Goal: Information Seeking & Learning: Learn about a topic

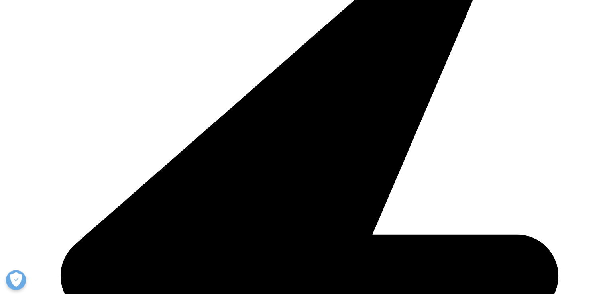
scroll to position [239, 0]
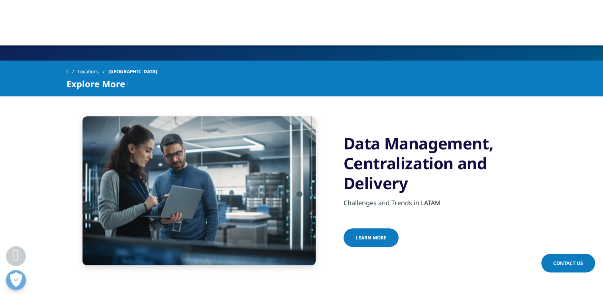
click at [379, 228] on link "learn more" at bounding box center [370, 237] width 55 height 19
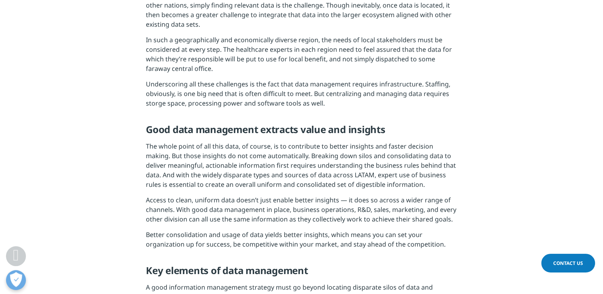
scroll to position [598, 0]
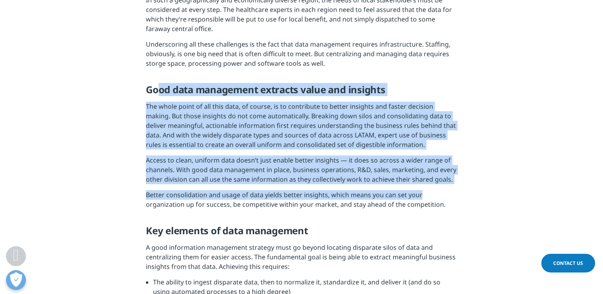
drag, startPoint x: 156, startPoint y: 78, endPoint x: 425, endPoint y: 186, distance: 290.0
click at [425, 186] on div "For life sciences and healthcare organizations everywhere, data management is a…" at bounding box center [301, 238] width 311 height 978
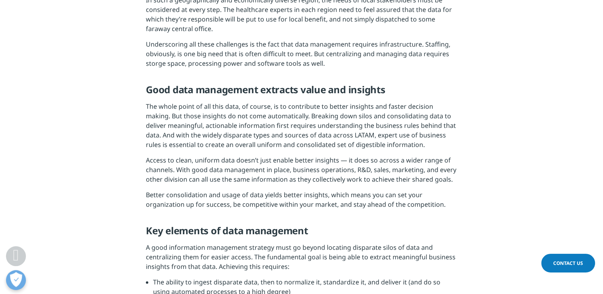
drag, startPoint x: 425, startPoint y: 186, endPoint x: 476, endPoint y: 195, distance: 51.8
click at [476, 195] on section "For life sciences and healthcare organizations everywhere, data management is a…" at bounding box center [301, 238] width 603 height 1018
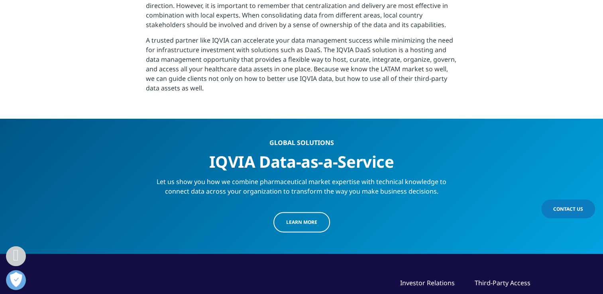
scroll to position [1275, 0]
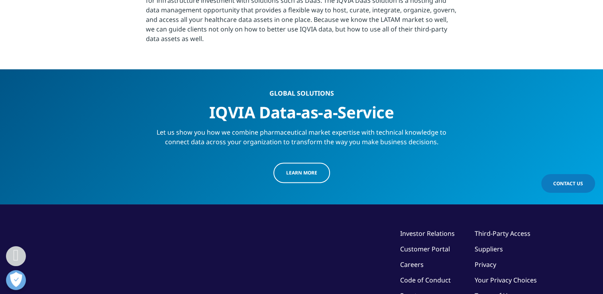
click at [300, 169] on span "Learn more" at bounding box center [301, 172] width 31 height 7
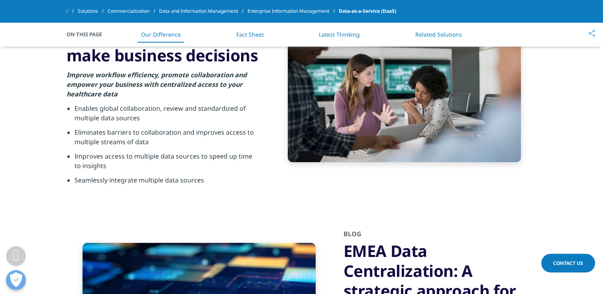
scroll to position [916, 0]
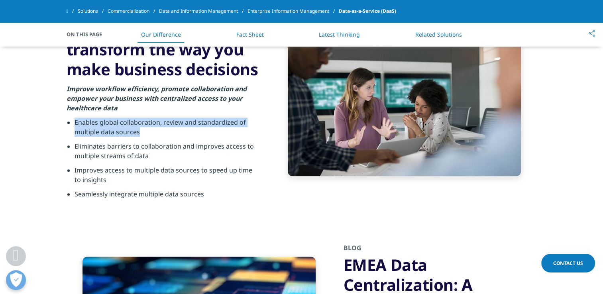
drag, startPoint x: 151, startPoint y: 135, endPoint x: 73, endPoint y: 123, distance: 79.4
click at [73, 123] on ul "Enables global collaboration, review and standardized of multiple data sources …" at bounding box center [163, 161] width 193 height 86
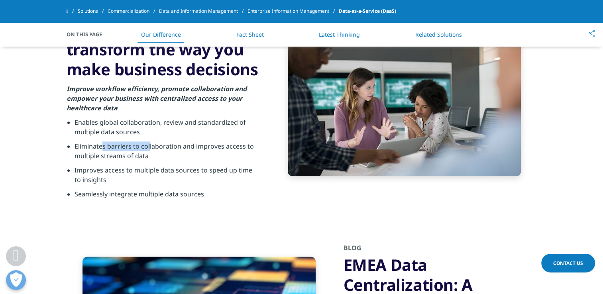
drag, startPoint x: 73, startPoint y: 123, endPoint x: 102, endPoint y: 145, distance: 37.3
click at [102, 145] on li "Eliminates barriers to collaboration and improves access to multiple streams of…" at bounding box center [167, 153] width 185 height 24
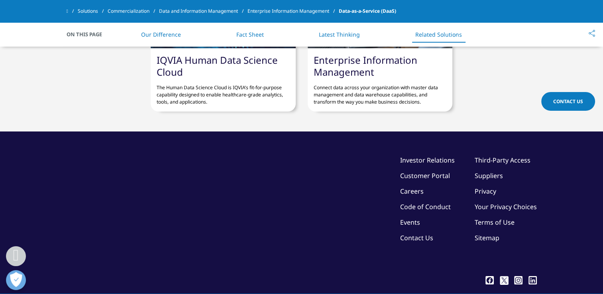
scroll to position [2261, 0]
